Goal: Information Seeking & Learning: Learn about a topic

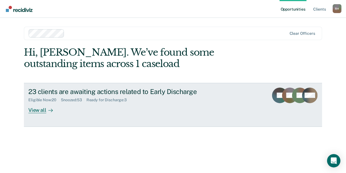
click at [41, 107] on div "View all" at bounding box center [43, 107] width 31 height 11
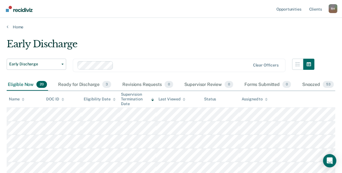
click at [23, 98] on icon at bounding box center [23, 98] width 3 height 1
click at [231, 43] on div "Early Discharge" at bounding box center [161, 46] width 308 height 16
click at [24, 98] on icon at bounding box center [23, 98] width 3 height 1
click at [23, 99] on icon at bounding box center [23, 100] width 3 height 4
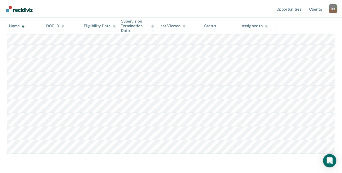
scroll to position [235, 0]
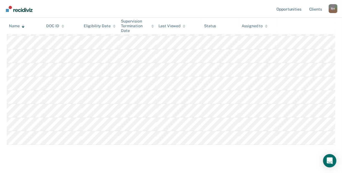
click at [238, 18] on th "Status" at bounding box center [220, 26] width 37 height 16
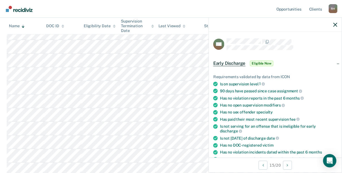
scroll to position [0, 0]
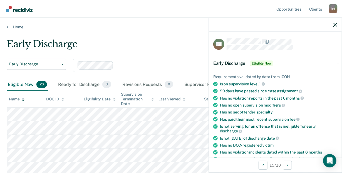
click at [335, 22] on button "button" at bounding box center [335, 24] width 4 height 5
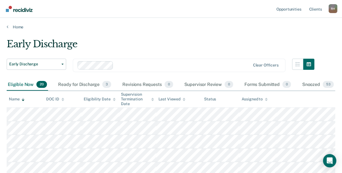
click at [209, 46] on div "Early Discharge" at bounding box center [161, 46] width 308 height 16
